Goal: Information Seeking & Learning: Find specific page/section

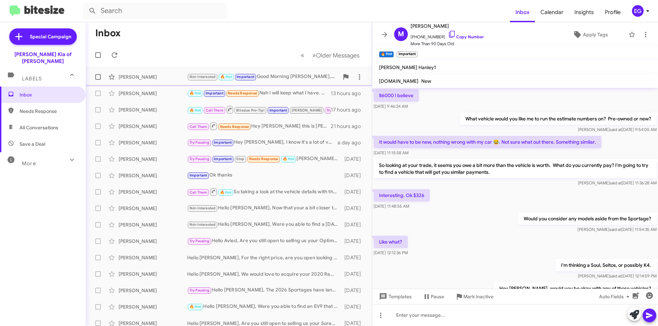
scroll to position [326, 0]
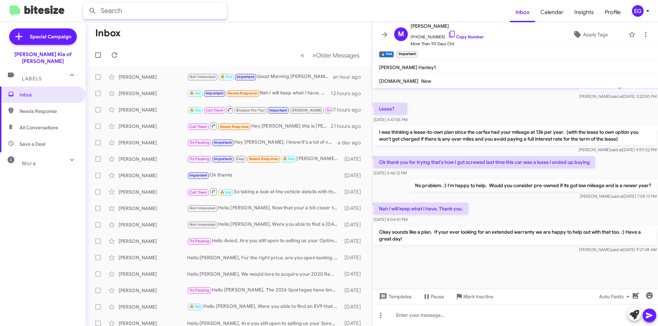
click at [163, 10] on input "text" at bounding box center [155, 11] width 144 height 16
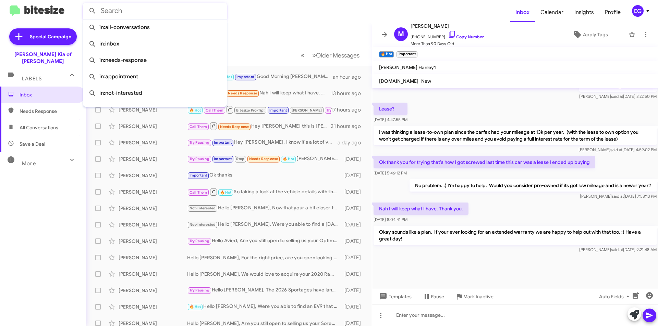
paste input "[PHONE_NUMBER]"
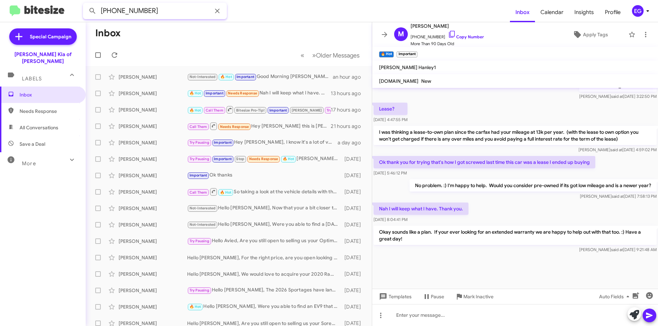
type input "[PHONE_NUMBER]"
click at [86, 4] on button at bounding box center [93, 11] width 14 height 14
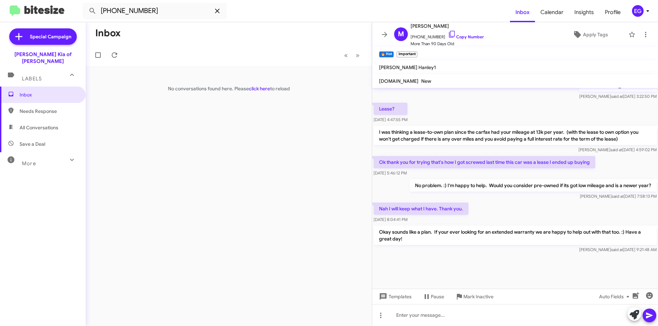
click at [216, 8] on icon at bounding box center [217, 11] width 8 height 8
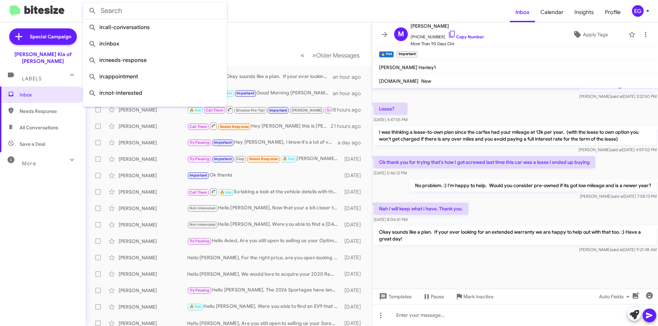
click at [191, 13] on input "text" at bounding box center [155, 11] width 144 height 16
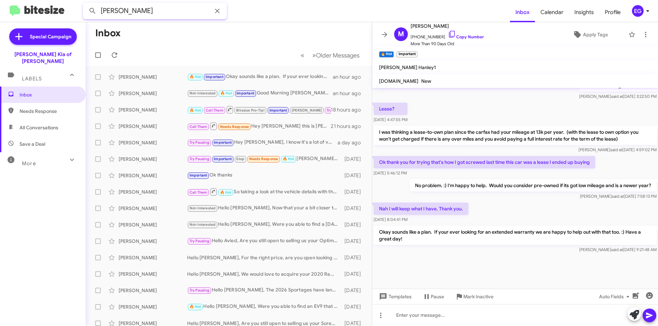
type input "[PERSON_NAME]"
click at [86, 4] on button at bounding box center [93, 11] width 14 height 14
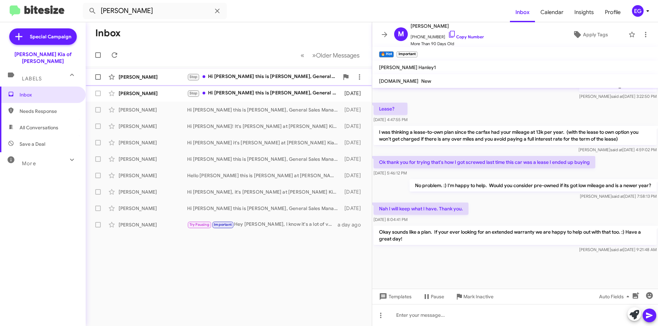
click at [249, 85] on span "[PERSON_NAME] Stop Hi [PERSON_NAME] this is [PERSON_NAME], General Sales Manage…" at bounding box center [229, 77] width 286 height 16
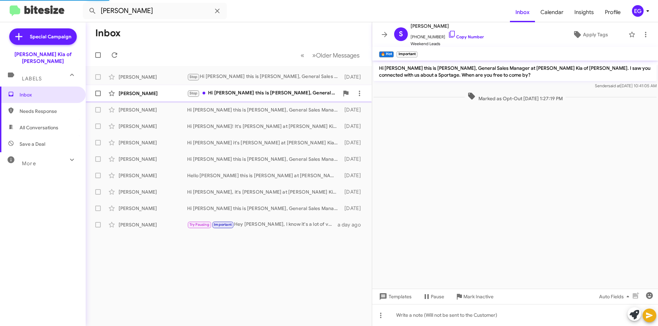
click at [248, 94] on div "Stop Hi [PERSON_NAME] this is [PERSON_NAME], General Sales Manager at [PERSON_N…" at bounding box center [263, 93] width 152 height 8
click at [173, 137] on div "[PERSON_NAME] Hi [PERSON_NAME] it's [PERSON_NAME] at [PERSON_NAME] Kia of [PERS…" at bounding box center [228, 143] width 275 height 14
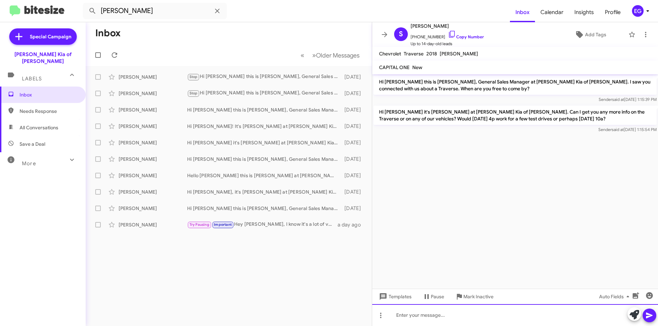
click at [428, 318] on div at bounding box center [515, 315] width 286 height 22
